Goal: Check status: Check status

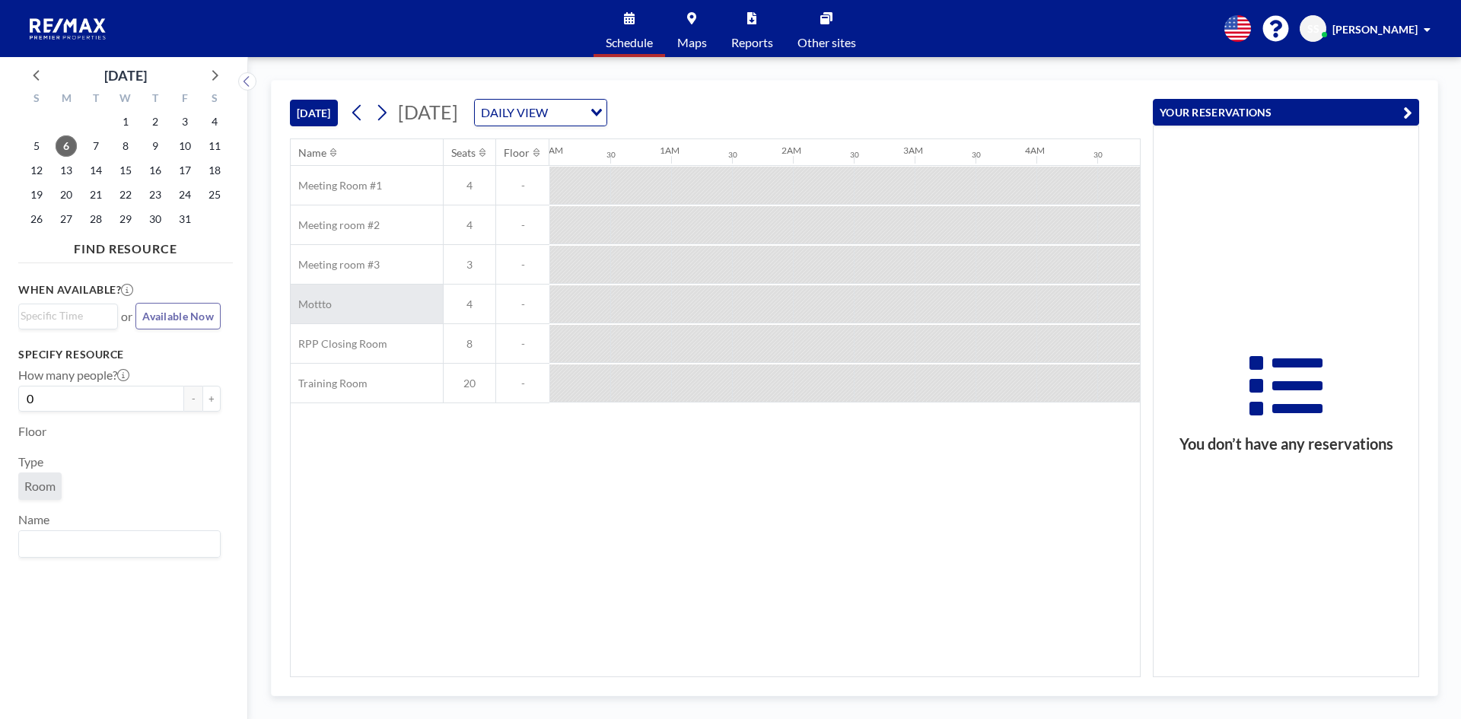
scroll to position [0, 1644]
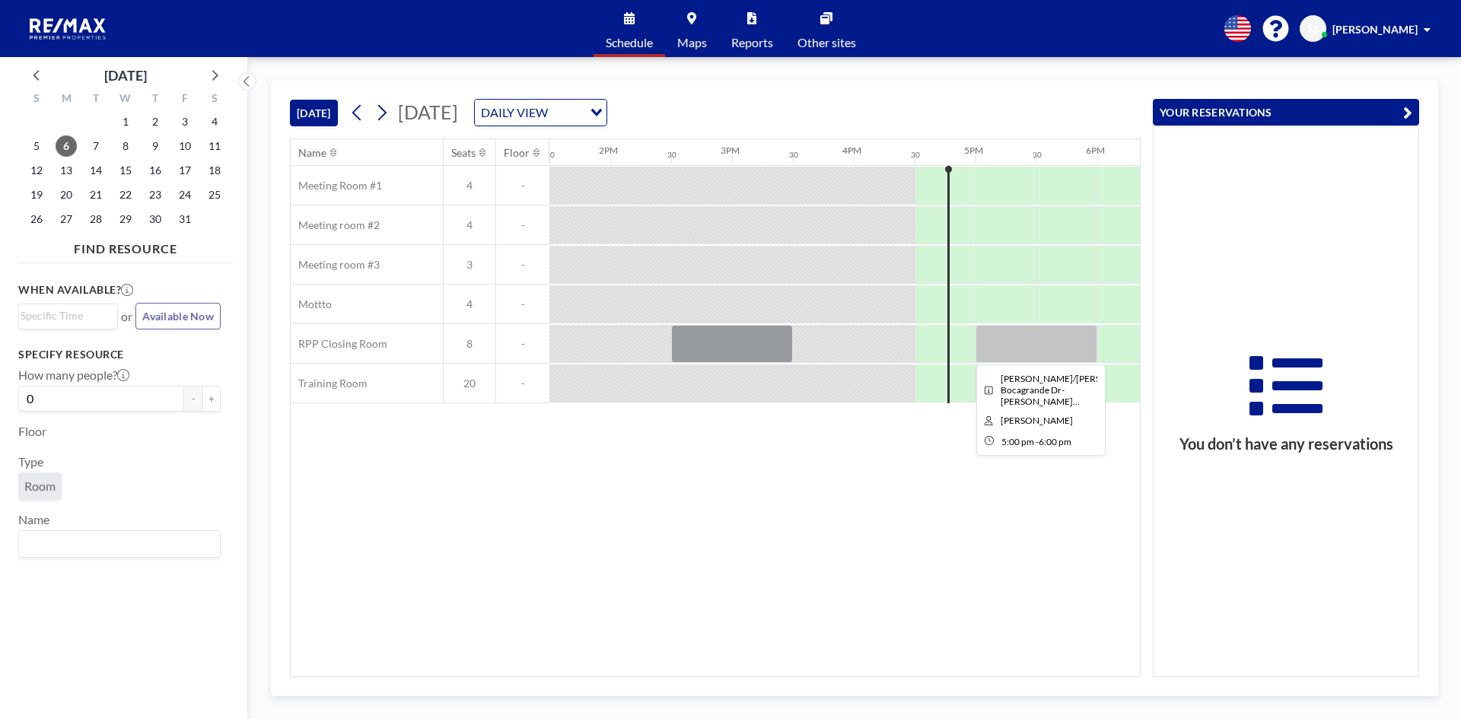
click at [1040, 342] on div at bounding box center [1037, 344] width 122 height 38
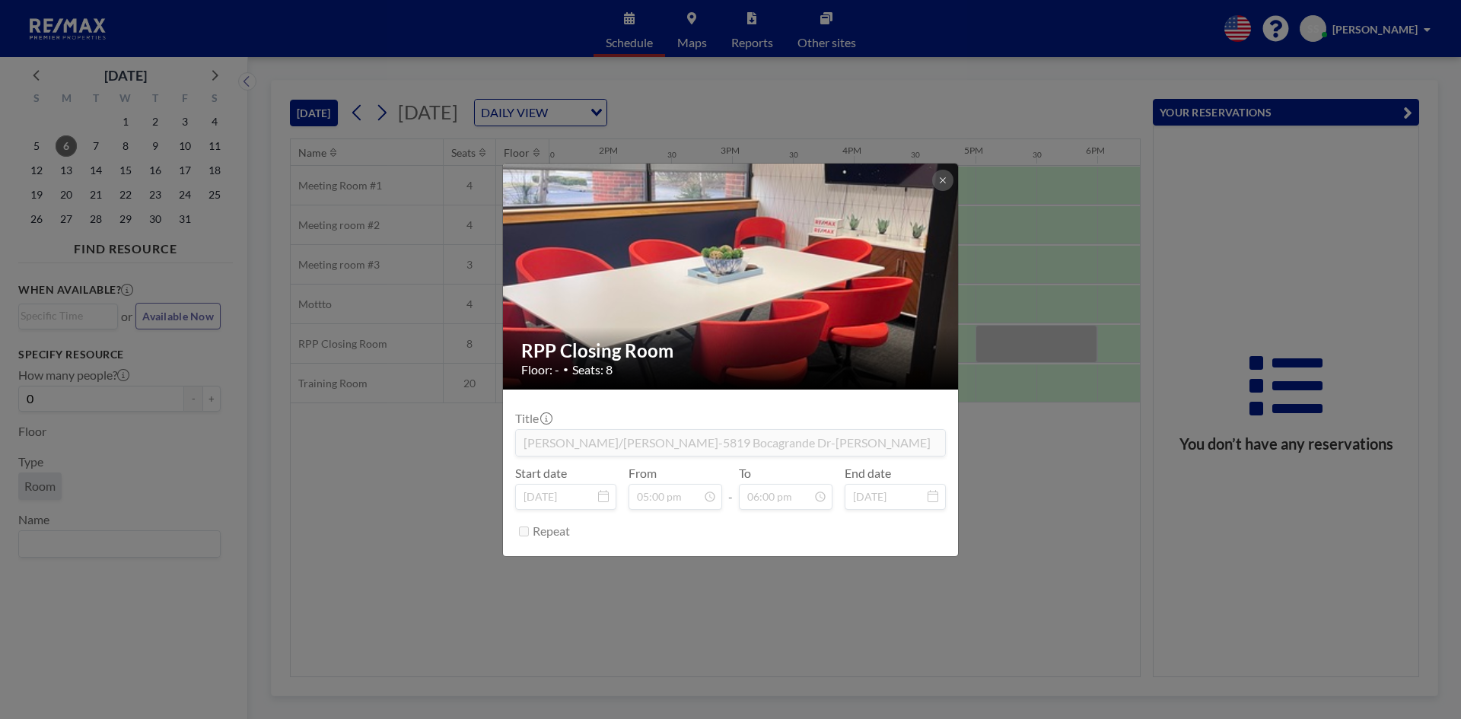
click at [363, 511] on div "RPP Closing Room Floor: - • Seats: 8 Title [PERSON_NAME]/[PERSON_NAME]-5819 Boc…" at bounding box center [730, 359] width 1461 height 719
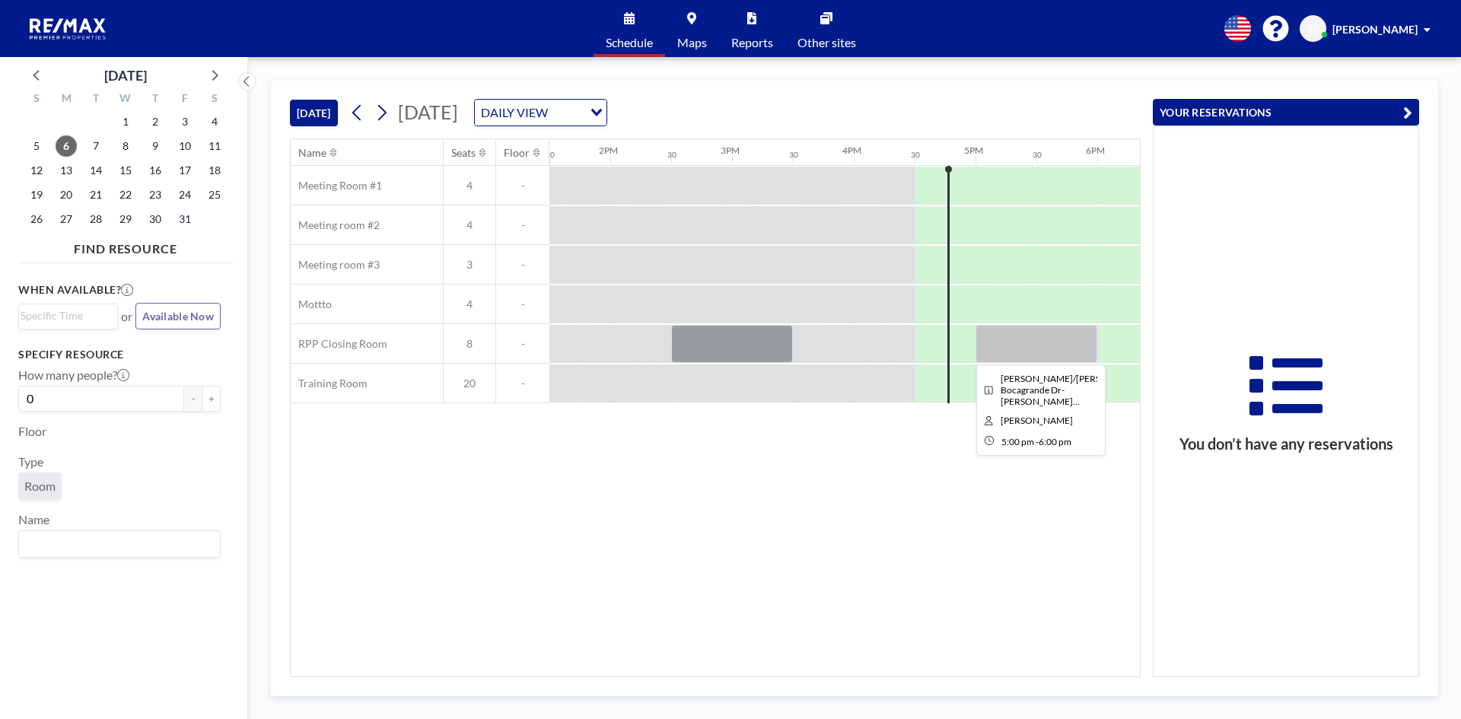
click at [997, 347] on div at bounding box center [1037, 344] width 122 height 38
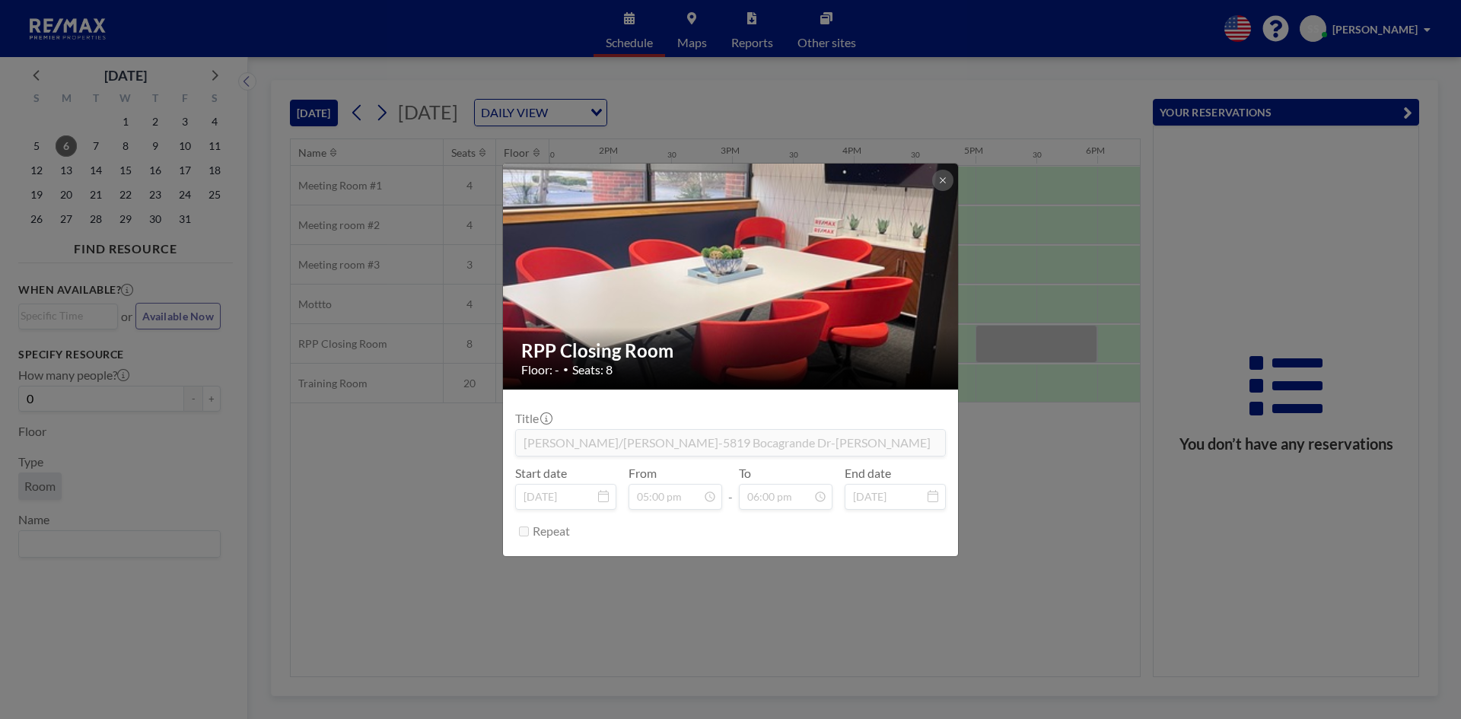
click at [1029, 483] on div "RPP Closing Room Floor: - • Seats: 8 Title [PERSON_NAME]/[PERSON_NAME]-5819 Boc…" at bounding box center [730, 359] width 1461 height 719
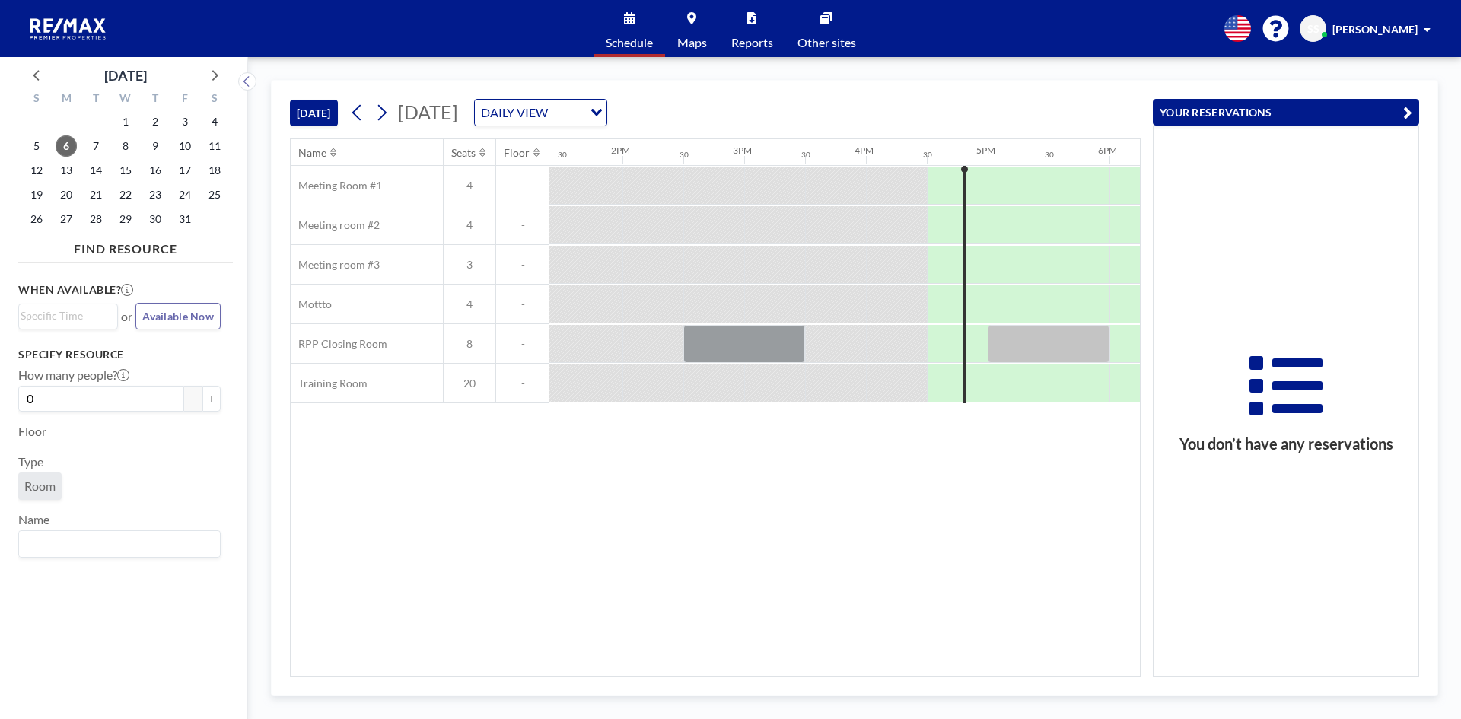
scroll to position [0, 1644]
click at [90, 145] on span "7" at bounding box center [95, 145] width 21 height 21
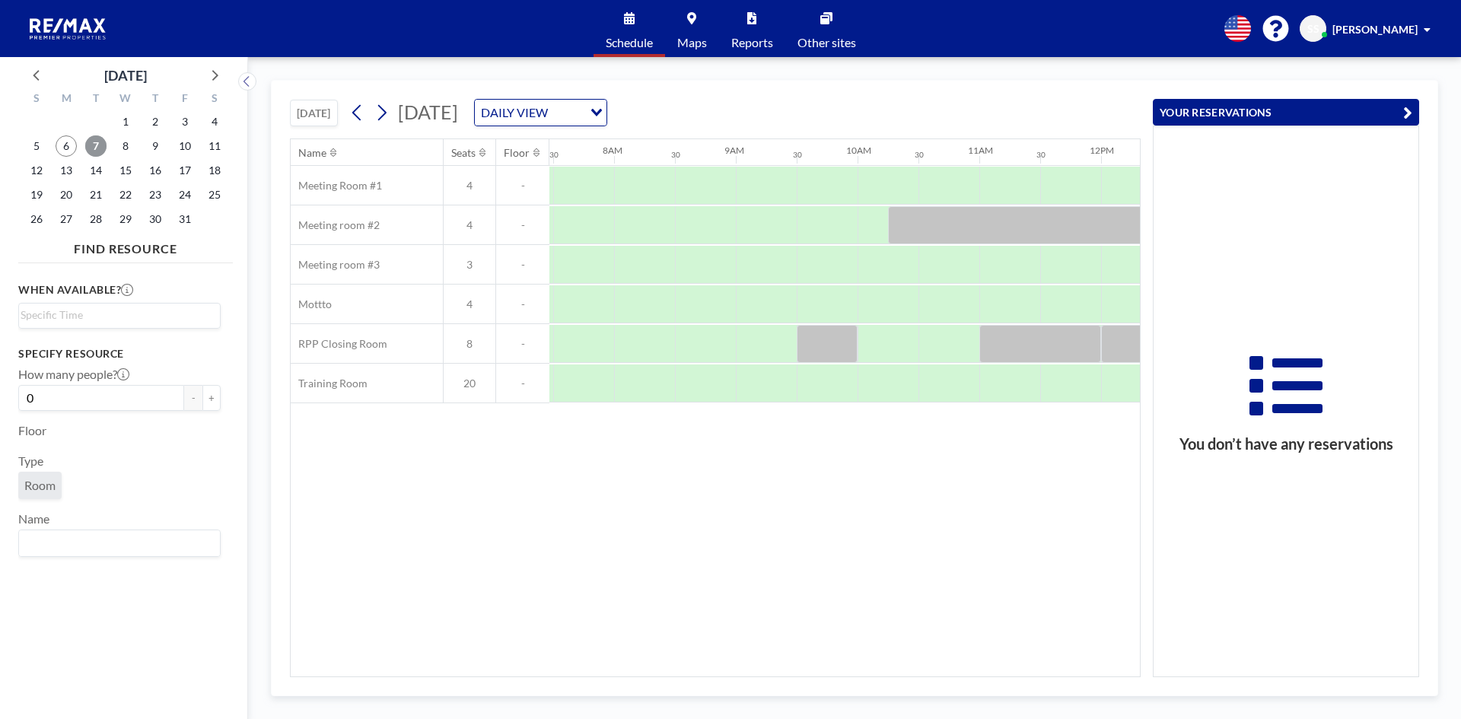
scroll to position [0, 913]
click at [69, 148] on span "6" at bounding box center [66, 145] width 21 height 21
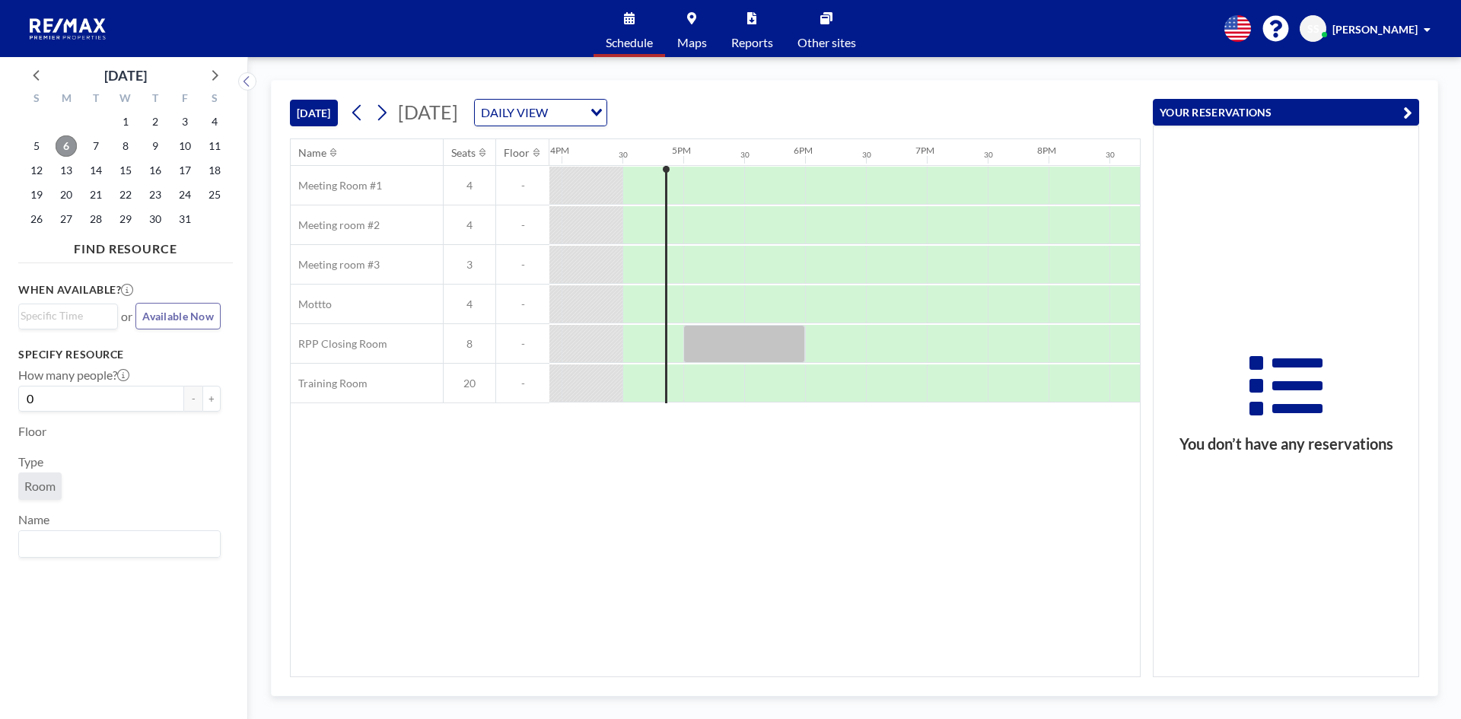
scroll to position [0, 1949]
